Goal: Check status

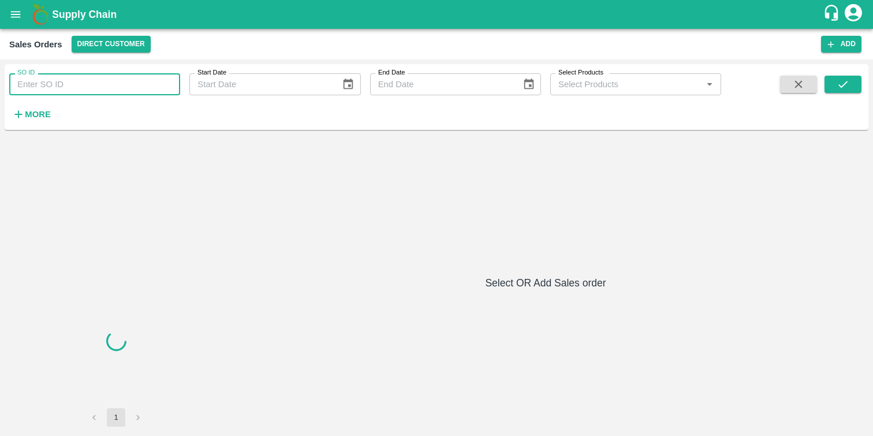
click at [33, 79] on input "SO ID" at bounding box center [94, 84] width 171 height 22
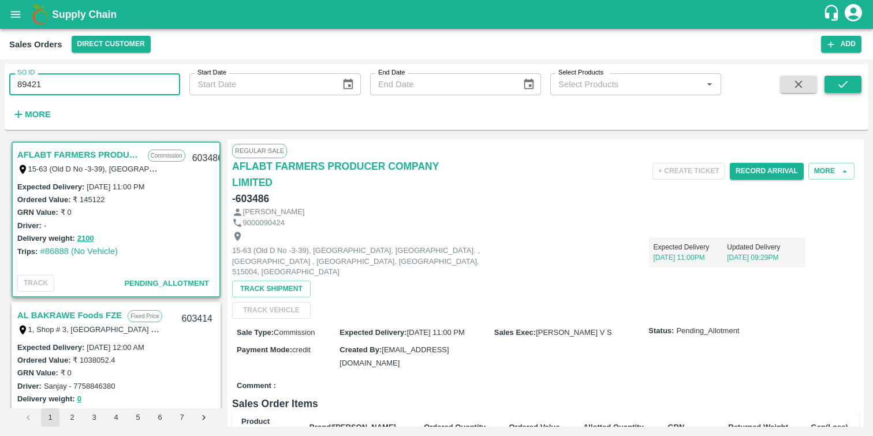
type input "89421"
click at [843, 84] on icon "submit" at bounding box center [842, 84] width 13 height 13
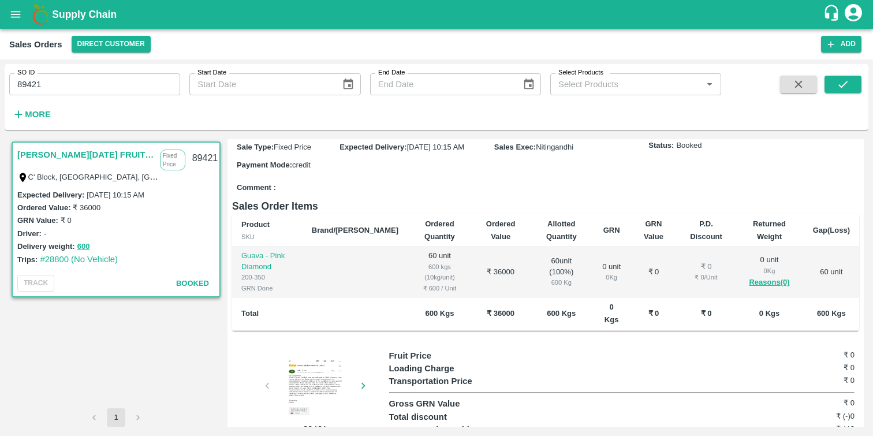
scroll to position [194, 0]
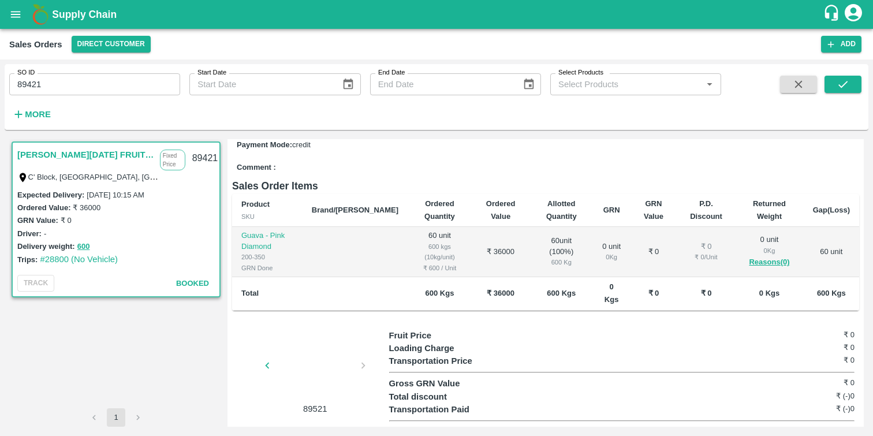
click at [317, 345] on div at bounding box center [315, 368] width 87 height 61
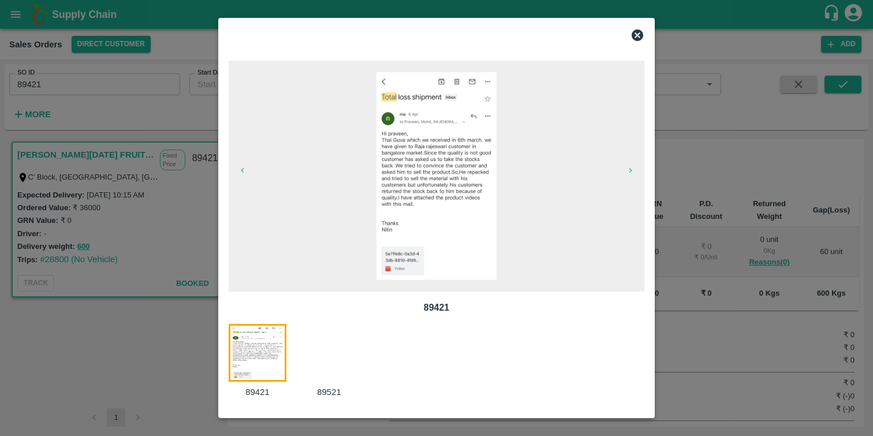
click at [635, 36] on icon at bounding box center [637, 35] width 12 height 12
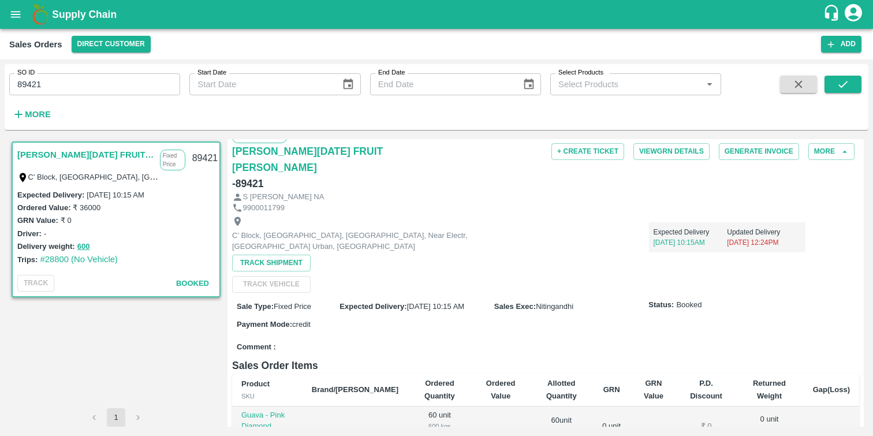
scroll to position [0, 0]
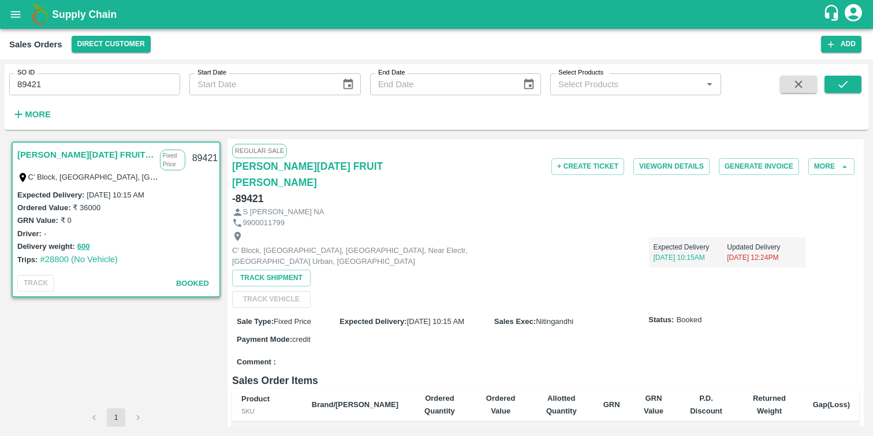
drag, startPoint x: 91, startPoint y: 194, endPoint x: 169, endPoint y: 195, distance: 77.3
click at [169, 195] on div "Expected Delivery : [DATE] 10:15 AM" at bounding box center [115, 194] width 197 height 13
click at [352, 218] on div "9900011799" at bounding box center [545, 223] width 627 height 11
drag, startPoint x: 274, startPoint y: 233, endPoint x: 481, endPoint y: 244, distance: 208.0
click at [481, 245] on p "C' Block, [GEOGRAPHIC_DATA], [GEOGRAPHIC_DATA], Near Electr, [GEOGRAPHIC_DATA] …" at bounding box center [362, 255] width 260 height 21
